Goal: Task Accomplishment & Management: Use online tool/utility

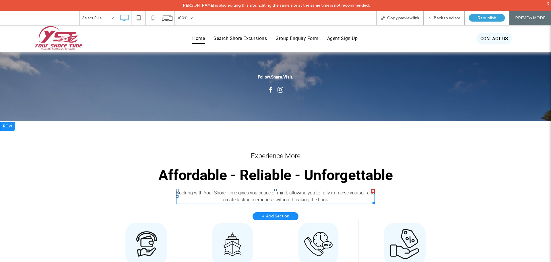
scroll to position [201, 0]
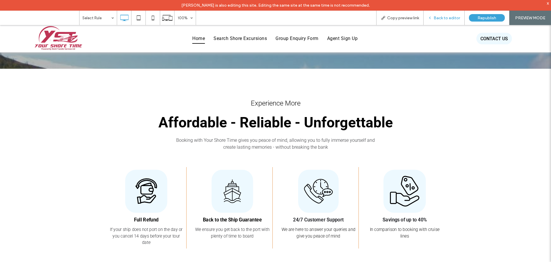
click at [446, 16] on span "Back to editor" at bounding box center [447, 18] width 26 height 5
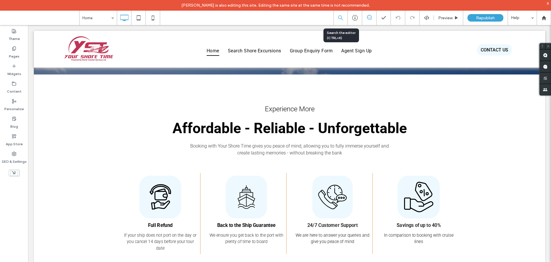
click at [343, 18] on div at bounding box center [341, 17] width 14 height 5
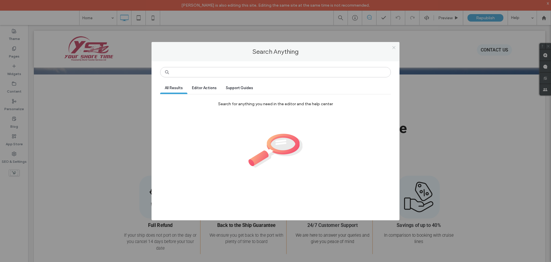
click at [394, 49] on icon at bounding box center [394, 47] width 4 height 4
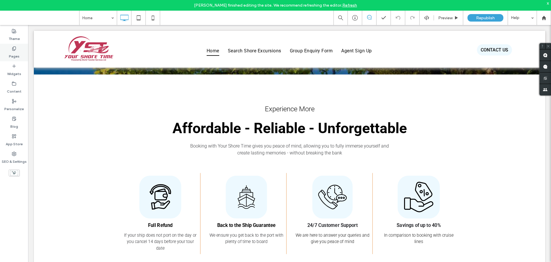
click at [13, 53] on label "Pages" at bounding box center [14, 55] width 11 height 8
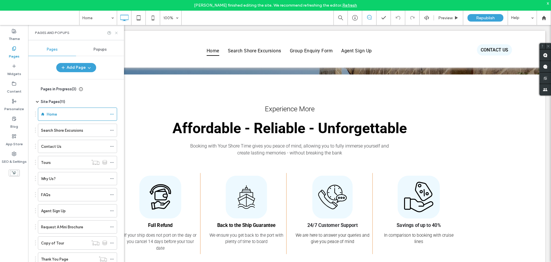
click at [115, 33] on icon at bounding box center [116, 33] width 4 height 4
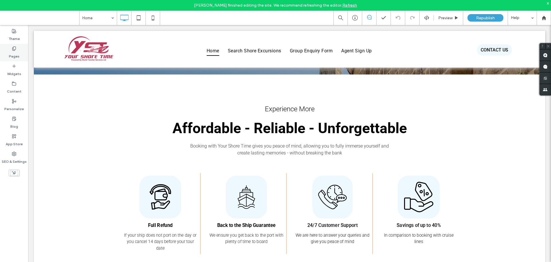
click at [14, 55] on label "Pages" at bounding box center [14, 55] width 11 height 8
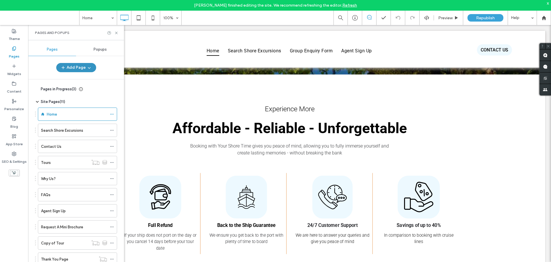
click at [72, 66] on button "Add Page" at bounding box center [76, 67] width 40 height 9
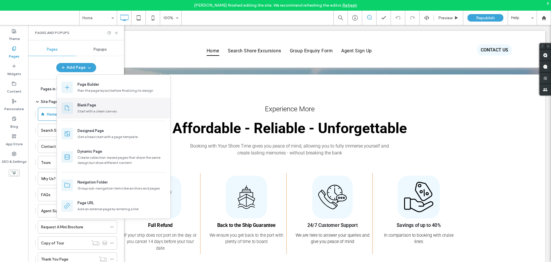
click at [96, 107] on div "Blank Page" at bounding box center [87, 105] width 19 height 6
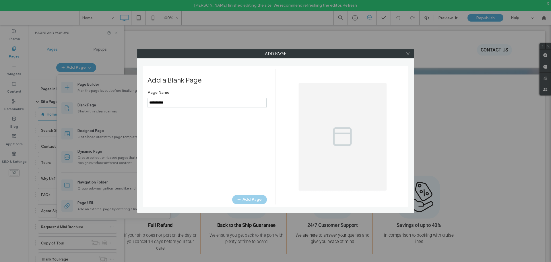
click at [172, 106] on input "notEmpty" at bounding box center [207, 103] width 119 height 10
drag, startPoint x: 173, startPoint y: 104, endPoint x: 138, endPoint y: 101, distance: 35.7
click at [138, 101] on div "Add Page Add a Blank Page Page Name Add Page" at bounding box center [275, 131] width 277 height 164
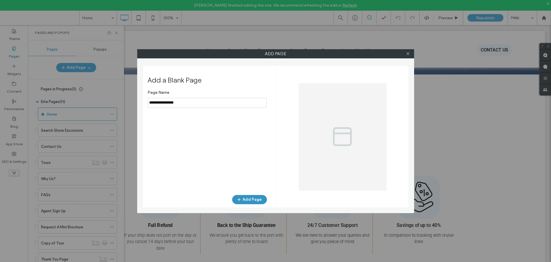
type input "**********"
click at [250, 201] on button "Add Page" at bounding box center [249, 199] width 35 height 9
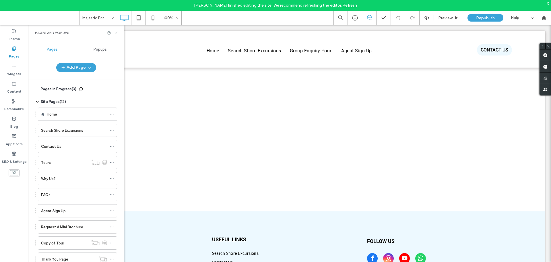
click at [116, 33] on icon at bounding box center [116, 33] width 4 height 4
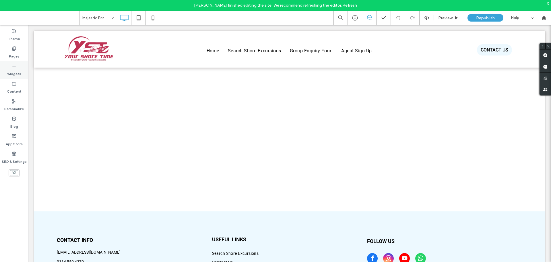
click at [17, 71] on label "Widgets" at bounding box center [14, 72] width 14 height 8
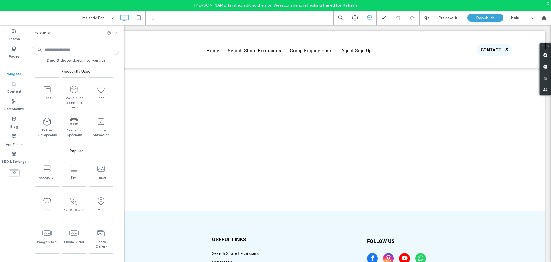
click at [66, 50] on input at bounding box center [76, 49] width 87 height 10
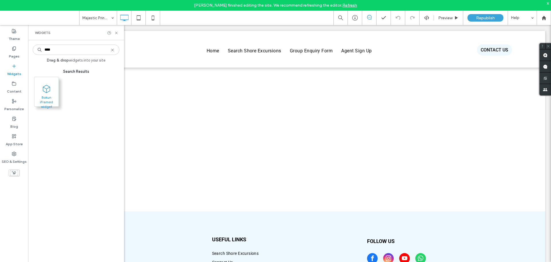
type input "****"
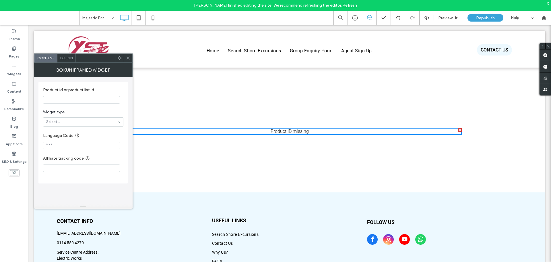
click at [56, 98] on input "Product id or product list id" at bounding box center [81, 99] width 77 height 7
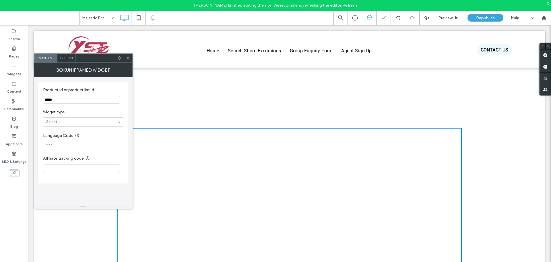
type input "*****"
click at [119, 59] on use at bounding box center [120, 58] width 4 height 4
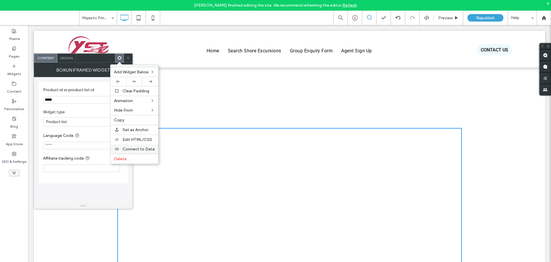
click at [131, 150] on span "Connect to Data" at bounding box center [139, 148] width 32 height 5
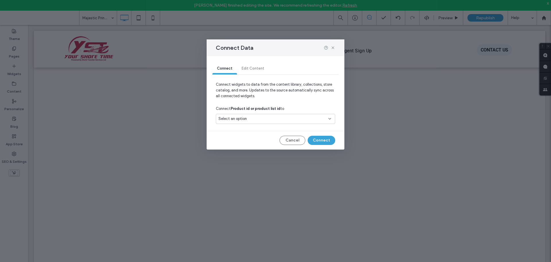
click at [252, 117] on div "Select an option" at bounding box center [271, 119] width 107 height 6
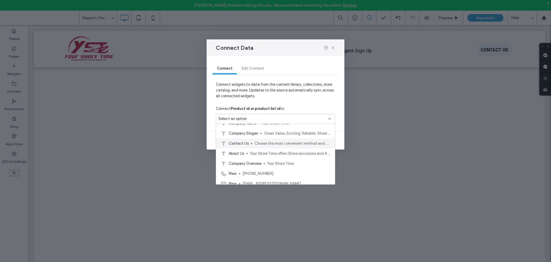
scroll to position [29, 0]
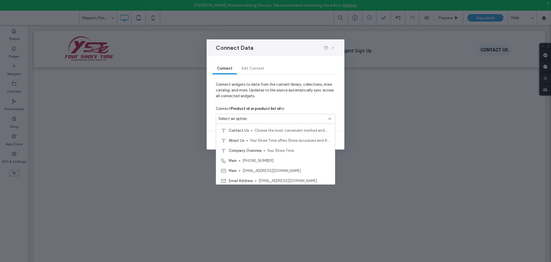
click at [333, 49] on icon at bounding box center [333, 47] width 5 height 5
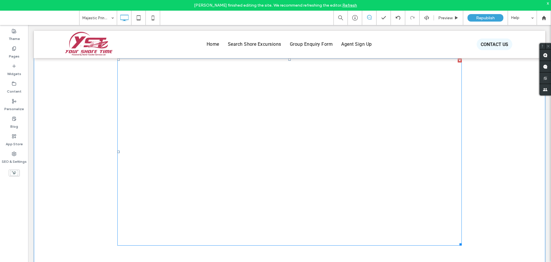
scroll to position [86, 0]
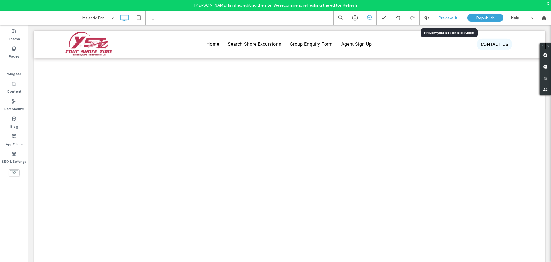
click at [442, 21] on div "Preview" at bounding box center [448, 18] width 29 height 14
click at [445, 17] on span "Preview" at bounding box center [445, 18] width 14 height 5
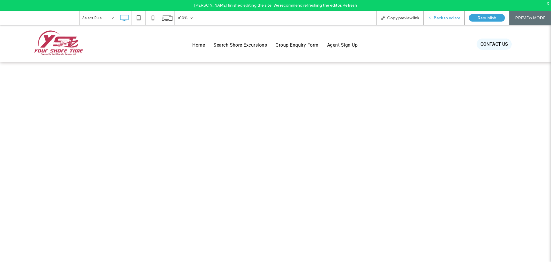
click at [440, 18] on span "Back to editor" at bounding box center [447, 18] width 26 height 5
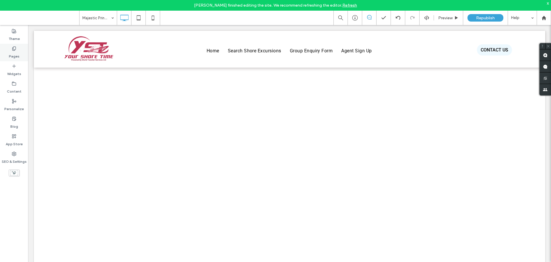
click at [17, 55] on label "Pages" at bounding box center [14, 55] width 11 height 8
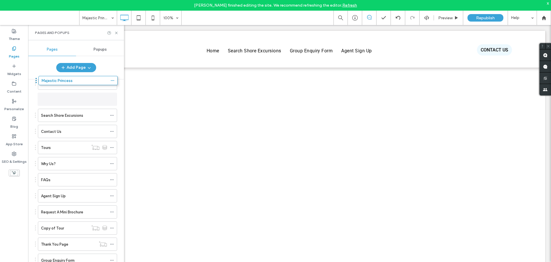
scroll to position [25, 0]
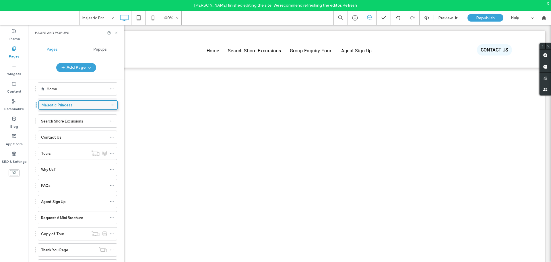
drag, startPoint x: 51, startPoint y: 249, endPoint x: 51, endPoint y: 107, distance: 142.7
drag, startPoint x: 116, startPoint y: 32, endPoint x: 230, endPoint y: 43, distance: 114.4
click at [116, 32] on use at bounding box center [116, 33] width 2 height 2
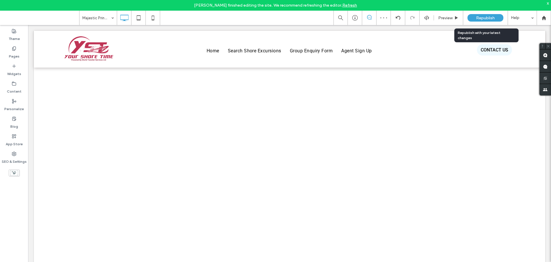
click at [480, 20] on span "Republish" at bounding box center [485, 18] width 19 height 5
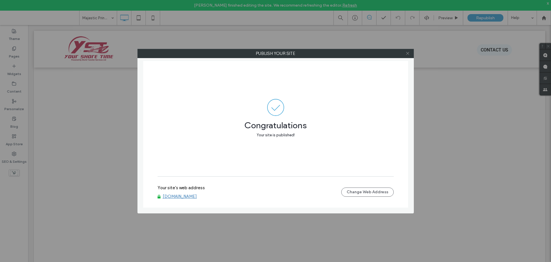
click at [408, 54] on icon at bounding box center [408, 53] width 4 height 4
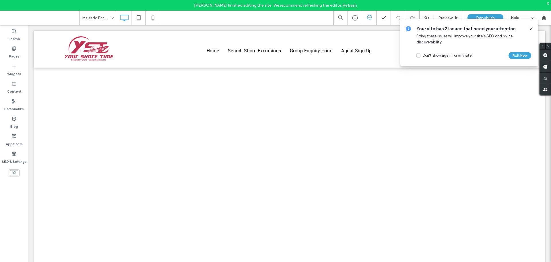
click at [535, 29] on div "Your site has 2 issues that need your attention Fixing these issues will improv…" at bounding box center [469, 42] width 138 height 47
click at [527, 28] on div at bounding box center [529, 29] width 9 height 6
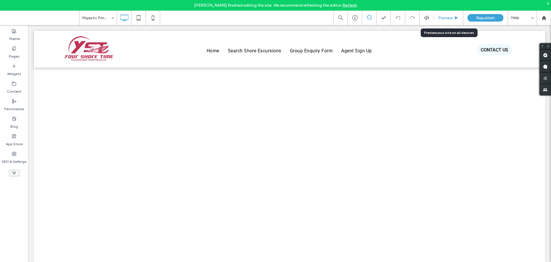
click at [446, 20] on span "Preview" at bounding box center [445, 18] width 14 height 5
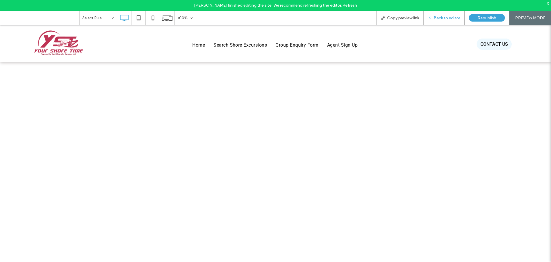
click at [452, 18] on span "Back to editor" at bounding box center [447, 18] width 26 height 5
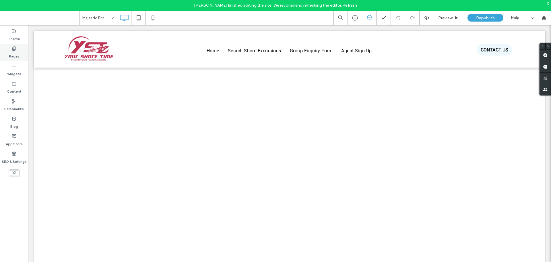
click at [11, 54] on label "Pages" at bounding box center [14, 55] width 11 height 8
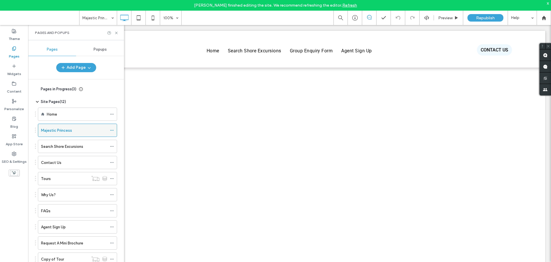
click at [113, 131] on icon at bounding box center [112, 130] width 4 height 4
click at [117, 33] on icon at bounding box center [116, 33] width 4 height 4
